Goal: Find contact information: Find contact information

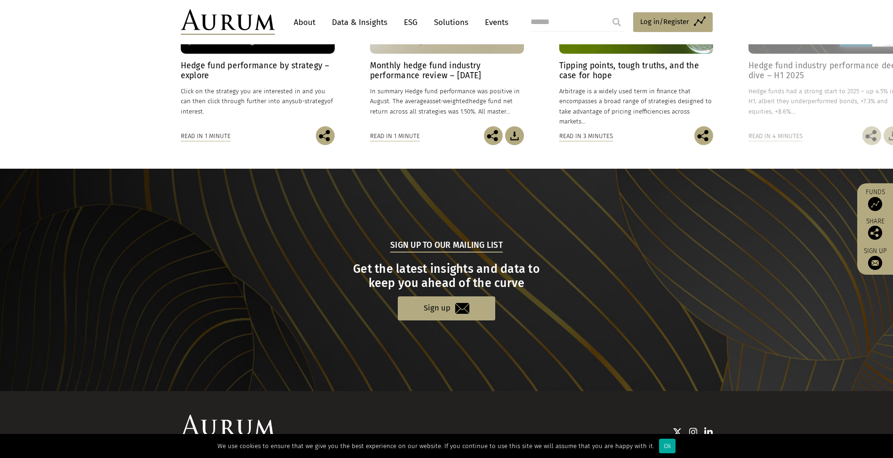
scroll to position [858, 0]
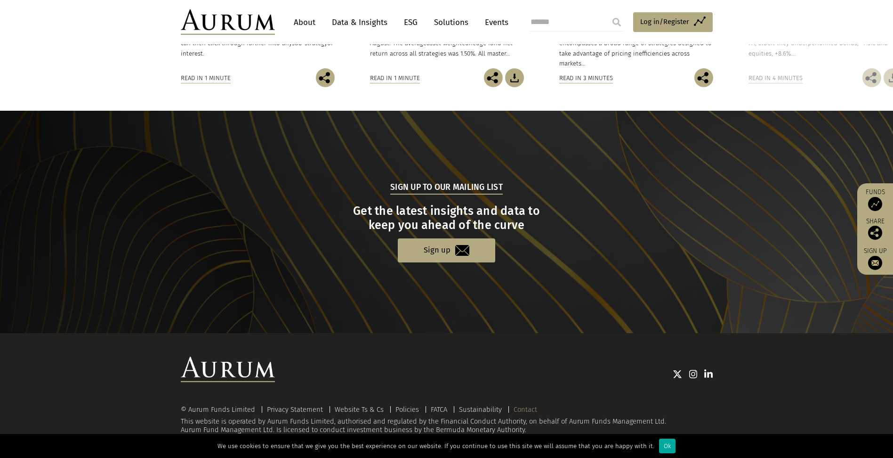
click at [524, 407] on link "Contact" at bounding box center [526, 409] width 24 height 8
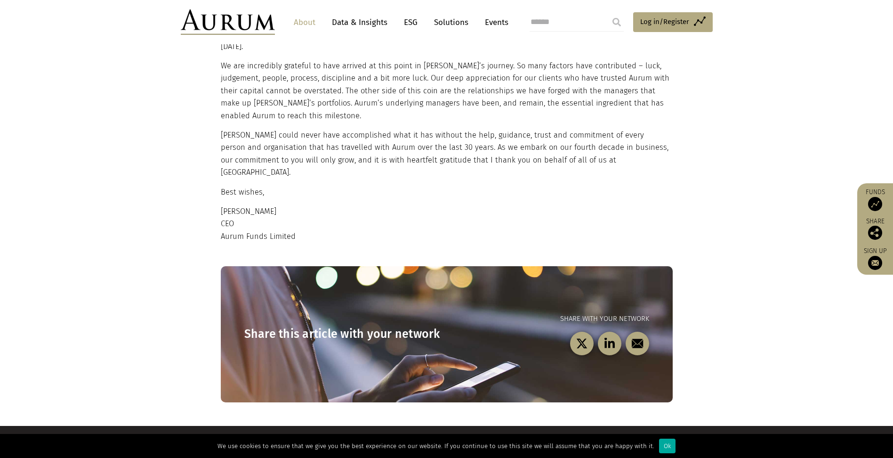
scroll to position [890, 0]
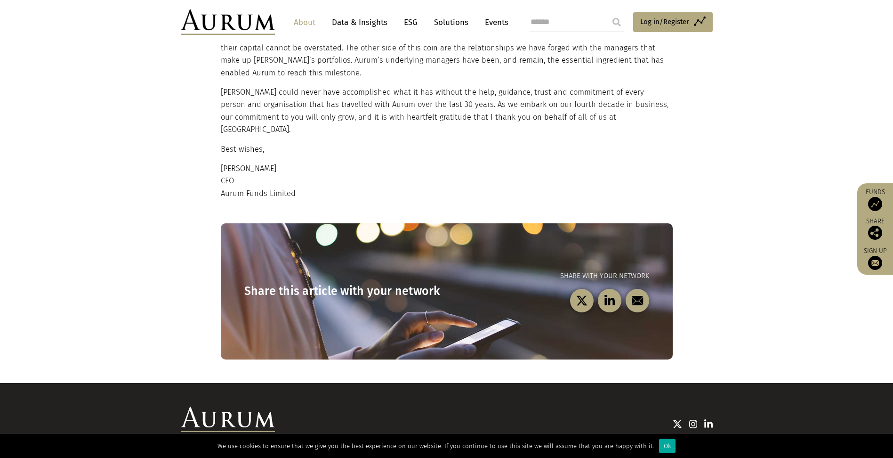
click at [528, 454] on link "Contact" at bounding box center [526, 458] width 24 height 8
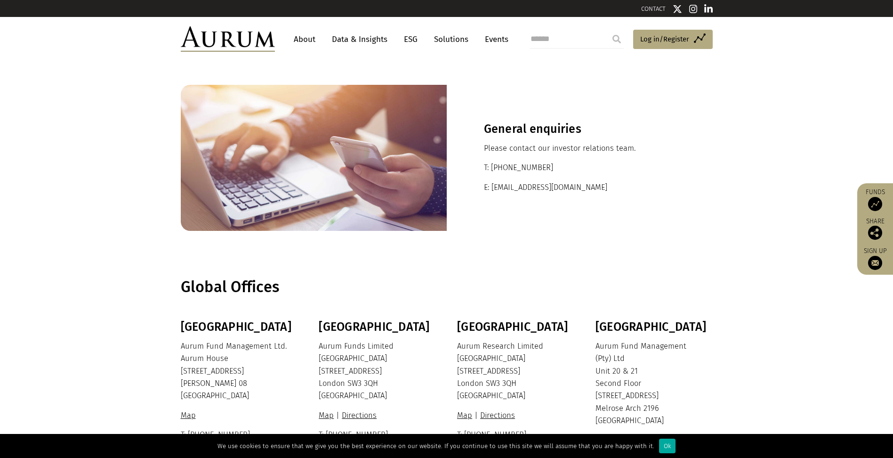
click at [301, 38] on link "About" at bounding box center [304, 39] width 31 height 17
